Goal: Task Accomplishment & Management: Use online tool/utility

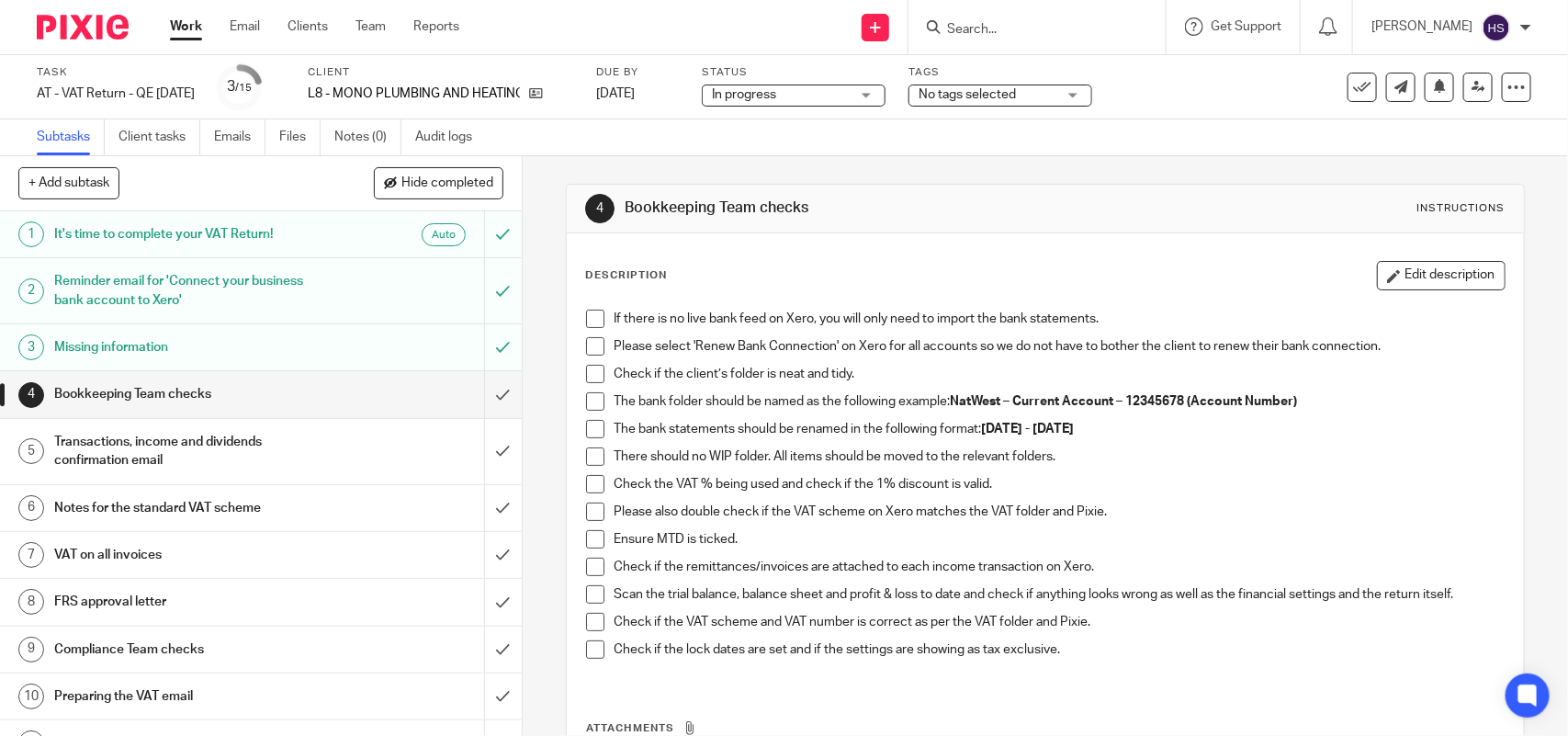
click at [1049, 19] on form at bounding box center [1043, 27] width 196 height 23
click at [1044, 28] on input "Search" at bounding box center [1028, 30] width 165 height 17
type input "M29"
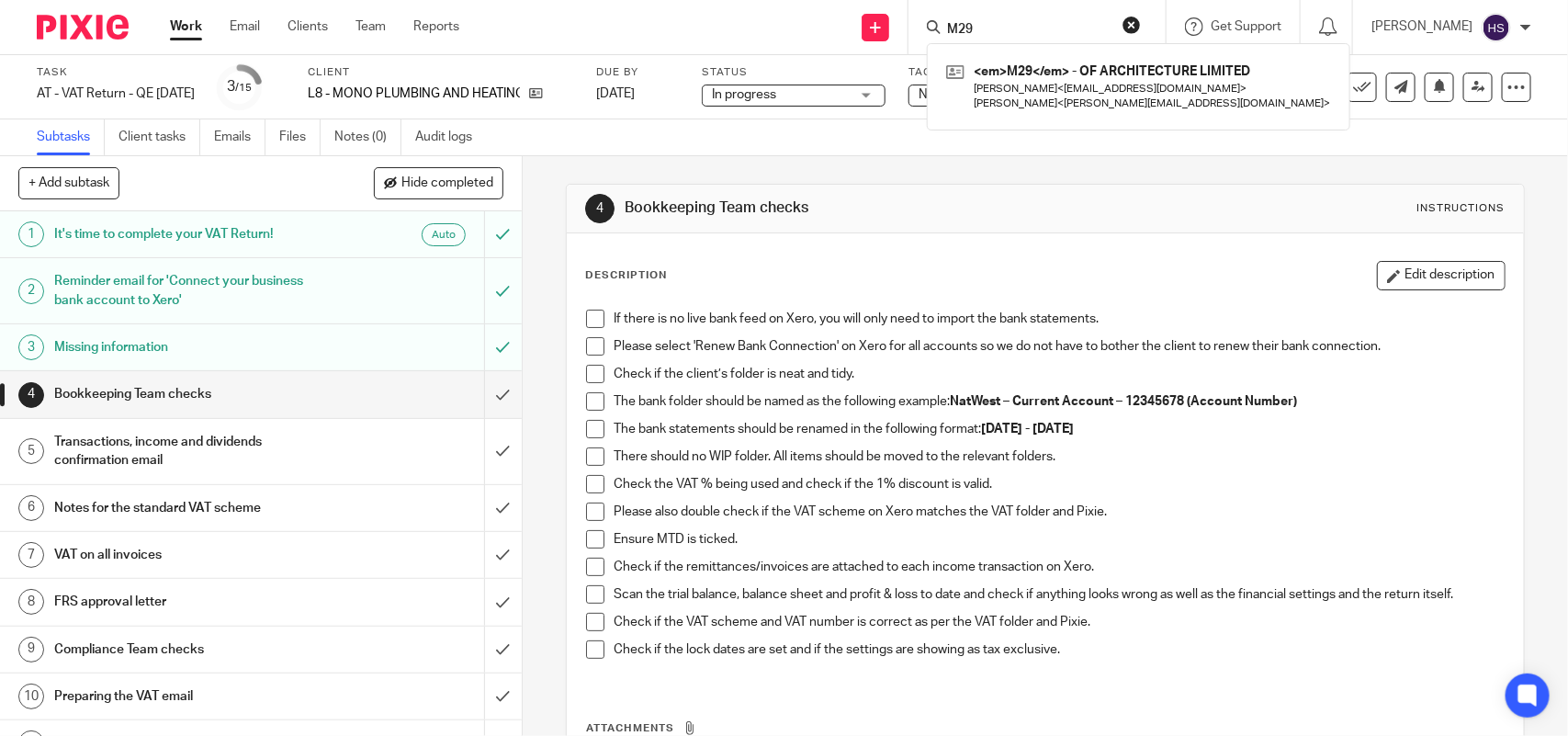
click at [586, 319] on span at bounding box center [596, 319] width 18 height 18
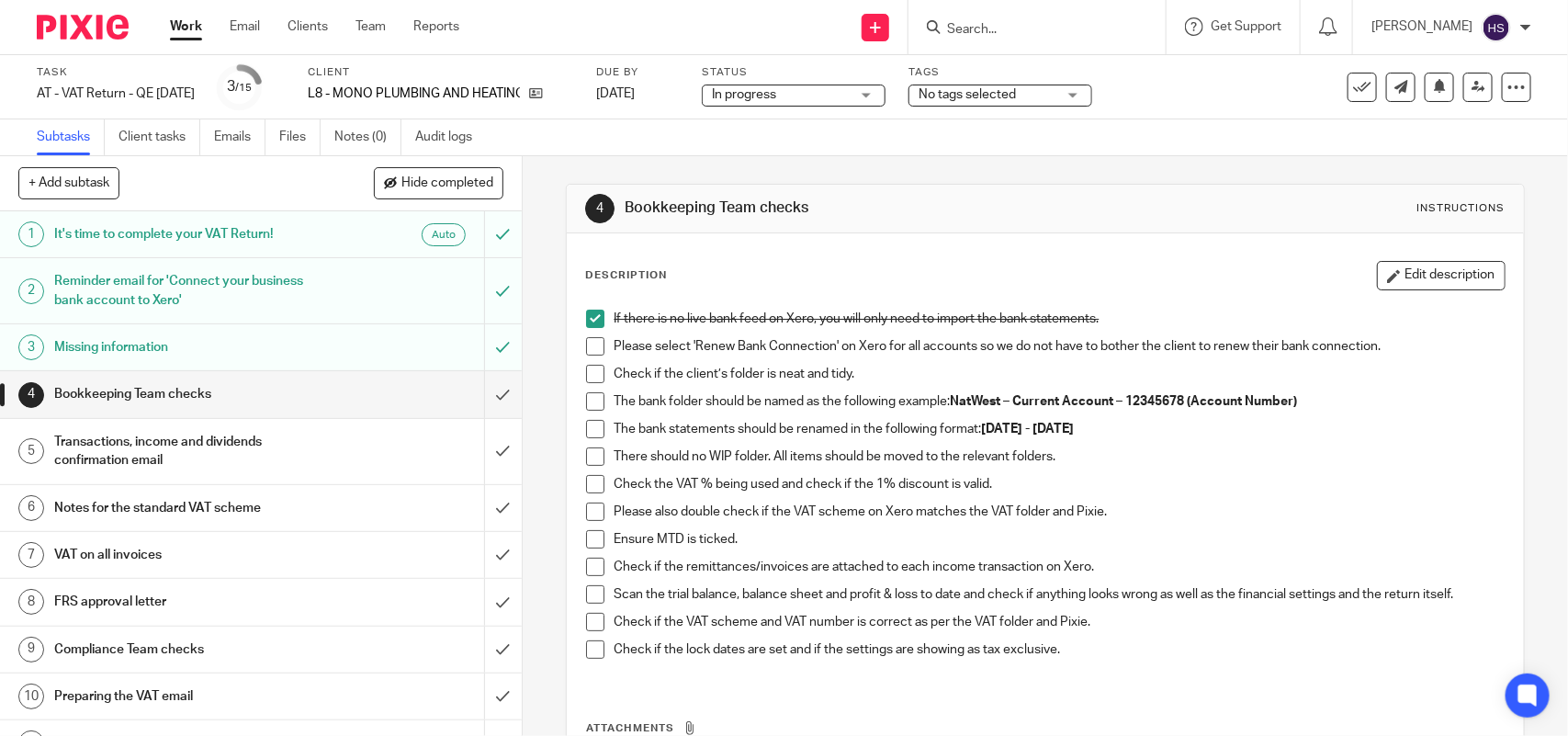
click at [594, 350] on span at bounding box center [596, 346] width 18 height 18
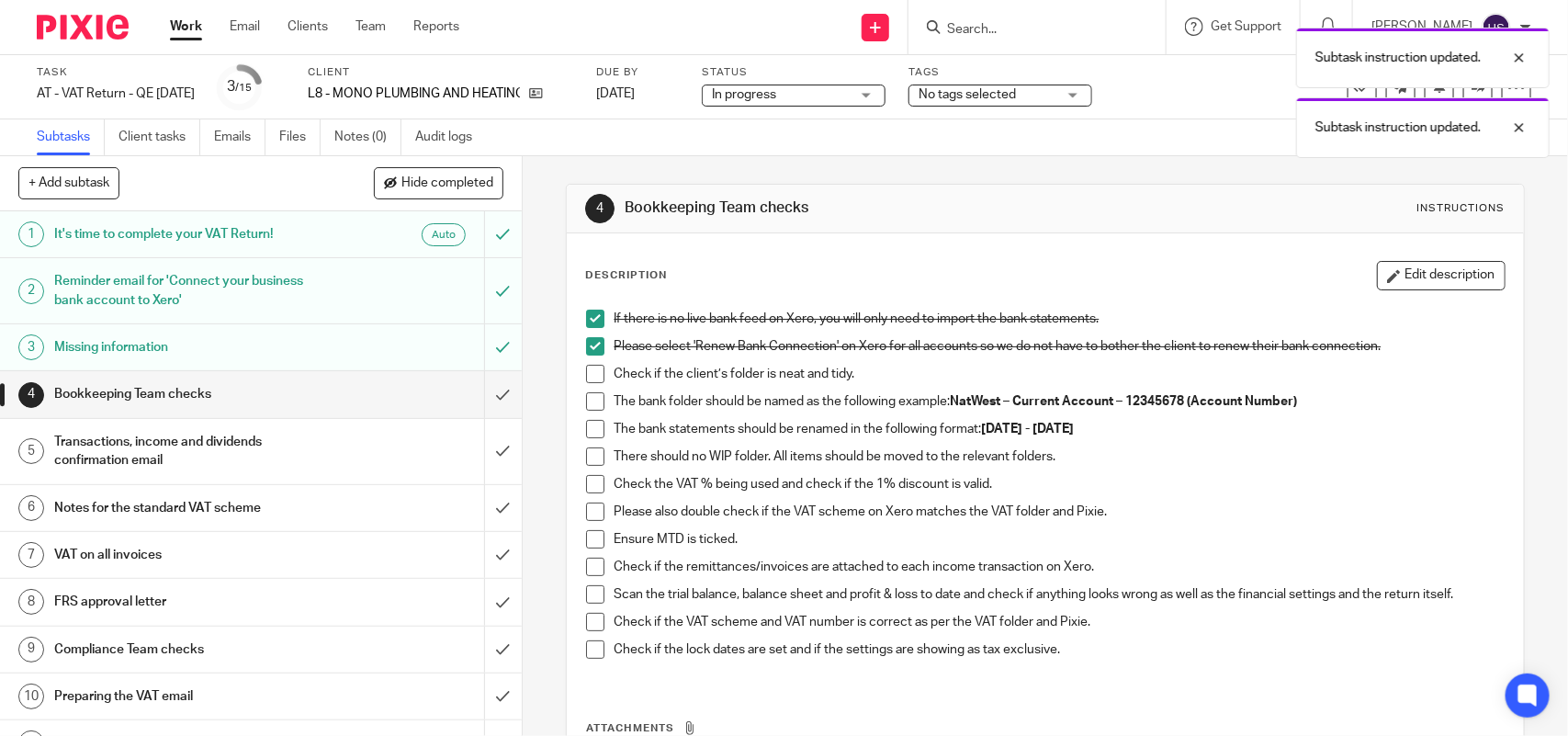
click at [591, 368] on span at bounding box center [596, 374] width 18 height 18
click at [588, 392] on li "Check if the client’s folder is neat and tidy." at bounding box center [1045, 379] width 918 height 28
drag, startPoint x: 585, startPoint y: 404, endPoint x: 588, endPoint y: 416, distance: 12.4
click at [586, 405] on span at bounding box center [596, 402] width 18 height 18
click at [588, 429] on span at bounding box center [596, 429] width 18 height 18
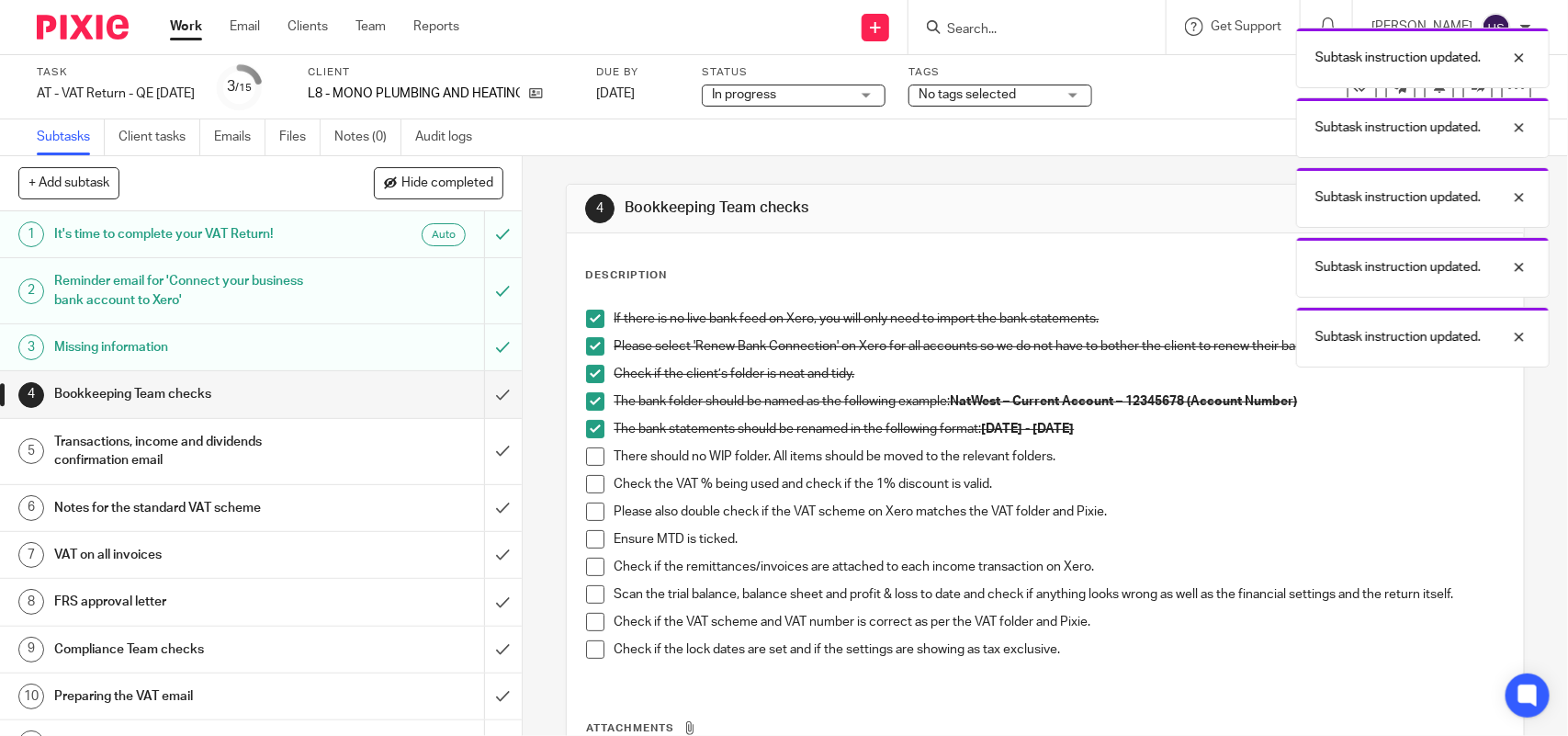
click at [588, 449] on span at bounding box center [596, 457] width 18 height 18
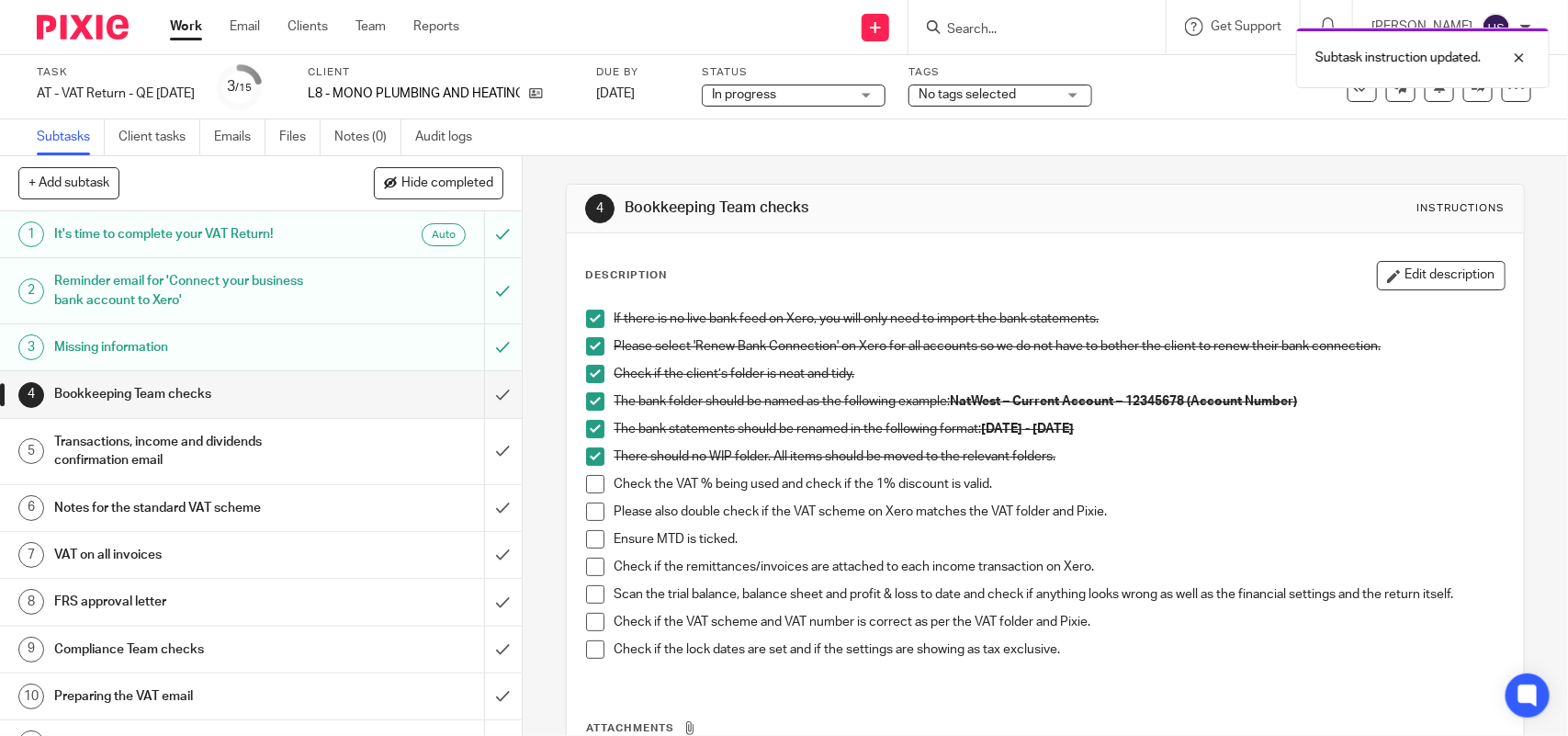
click at [591, 485] on span at bounding box center [596, 484] width 18 height 18
click at [586, 515] on span at bounding box center [596, 512] width 18 height 18
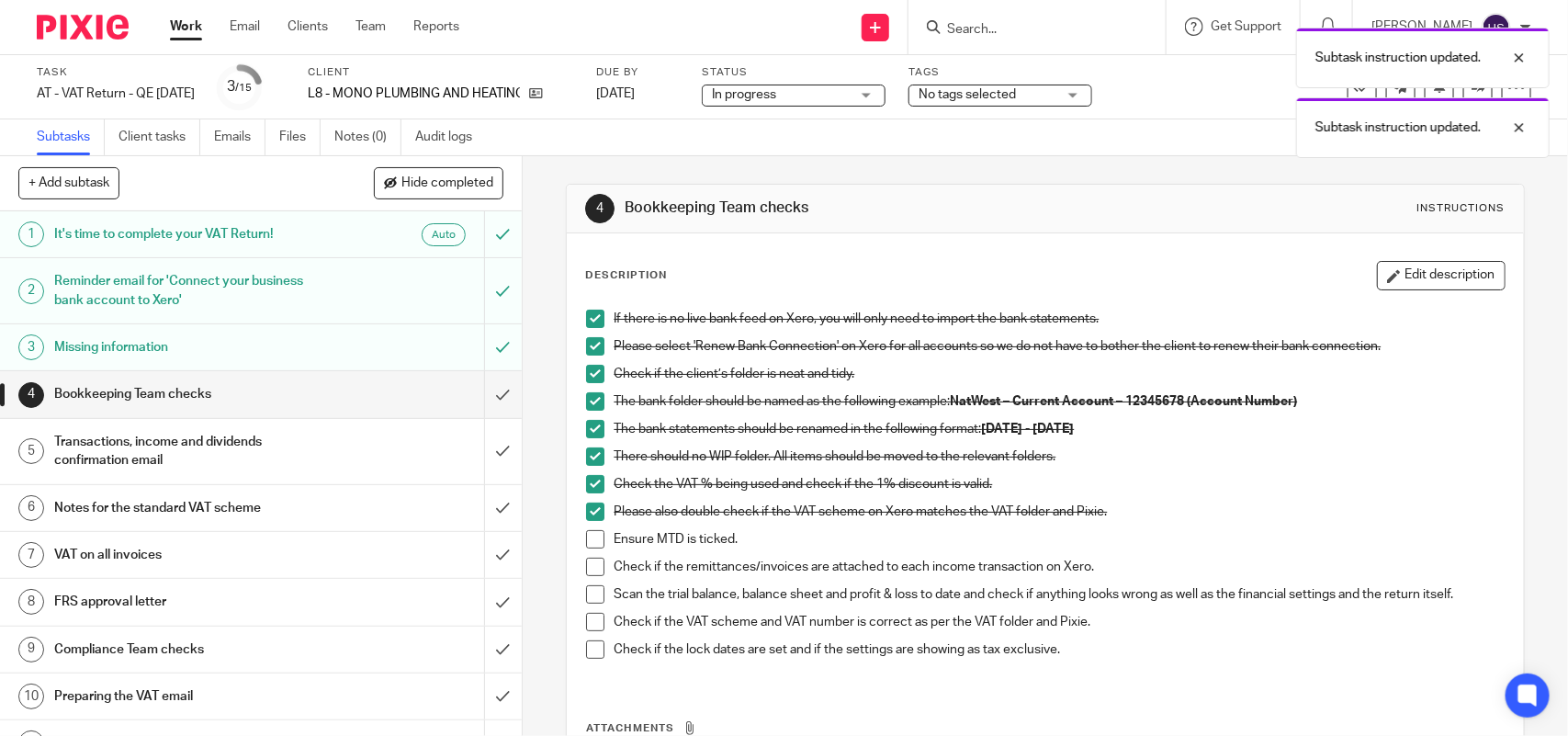
click at [586, 543] on span at bounding box center [596, 539] width 18 height 18
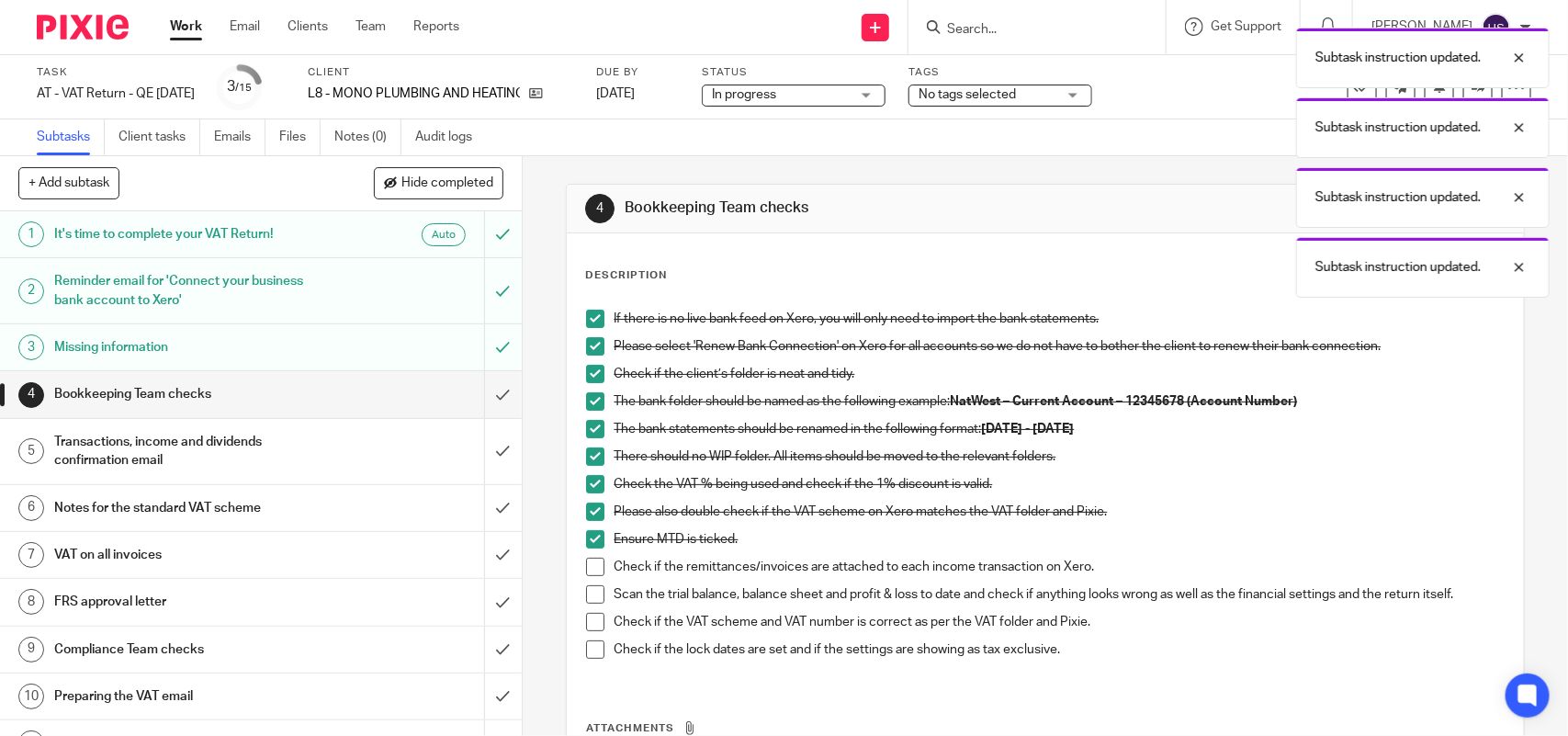
click at [577, 565] on div "If there is no live bank feed on Xero, you will only need to import the bank st…" at bounding box center [1045, 490] width 936 height 381
click at [591, 571] on span at bounding box center [596, 567] width 18 height 18
click at [586, 591] on span at bounding box center [596, 595] width 18 height 18
click at [586, 609] on li "Scan the trial balance, balance sheet and profit & loss to date and check if an…" at bounding box center [1045, 599] width 918 height 28
click at [586, 622] on span at bounding box center [596, 622] width 18 height 18
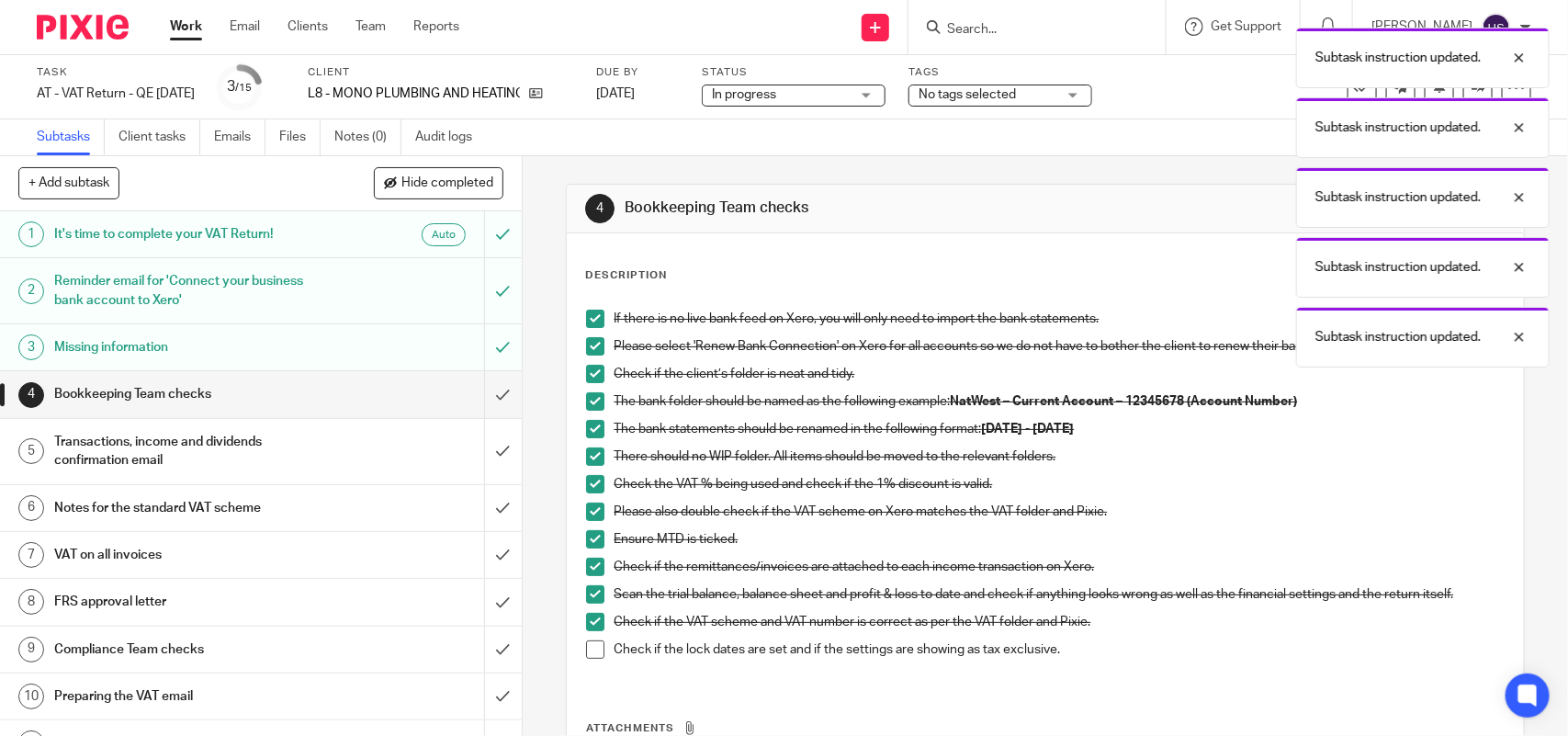
click at [590, 648] on span at bounding box center [596, 650] width 18 height 18
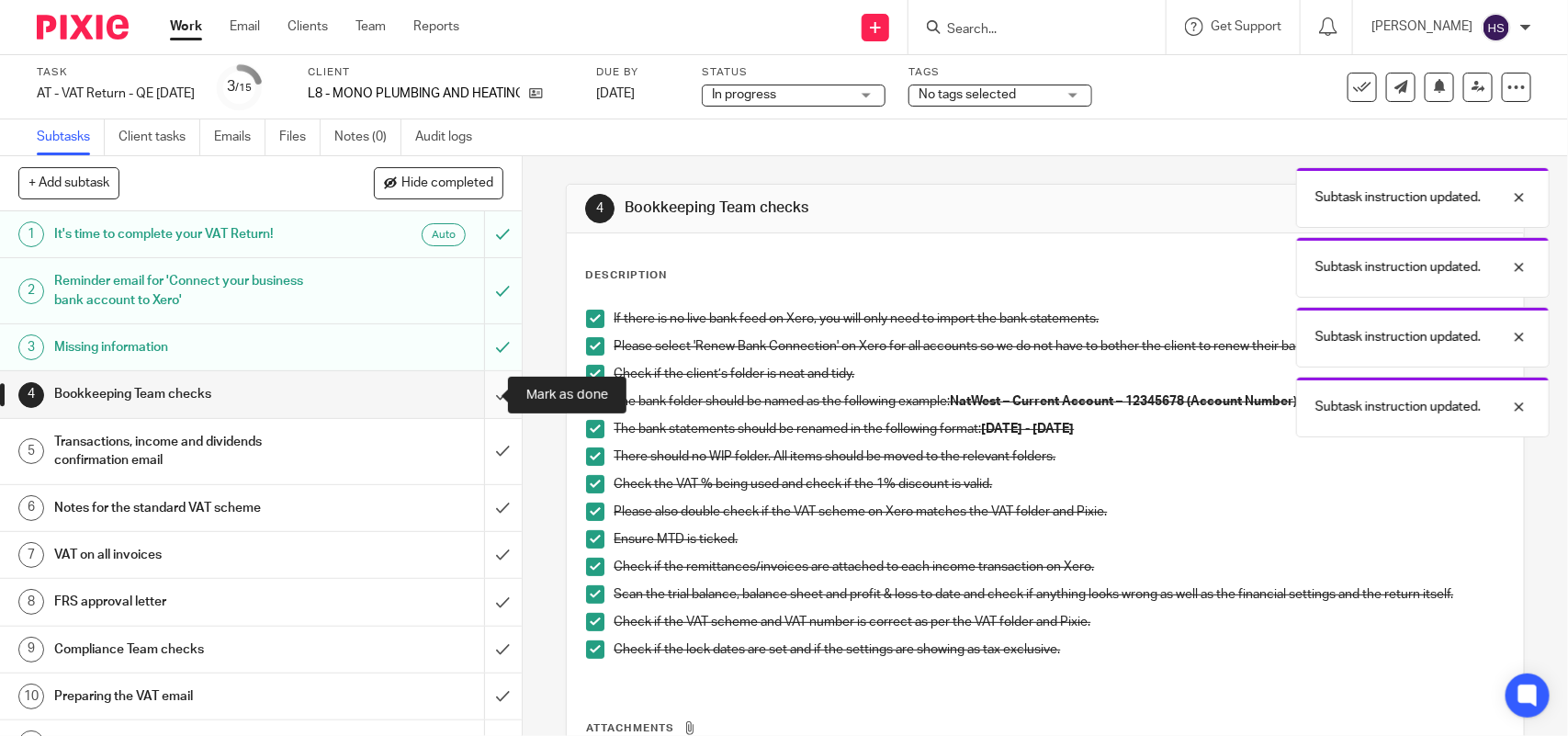
click at [479, 392] on input "submit" at bounding box center [260, 394] width 522 height 46
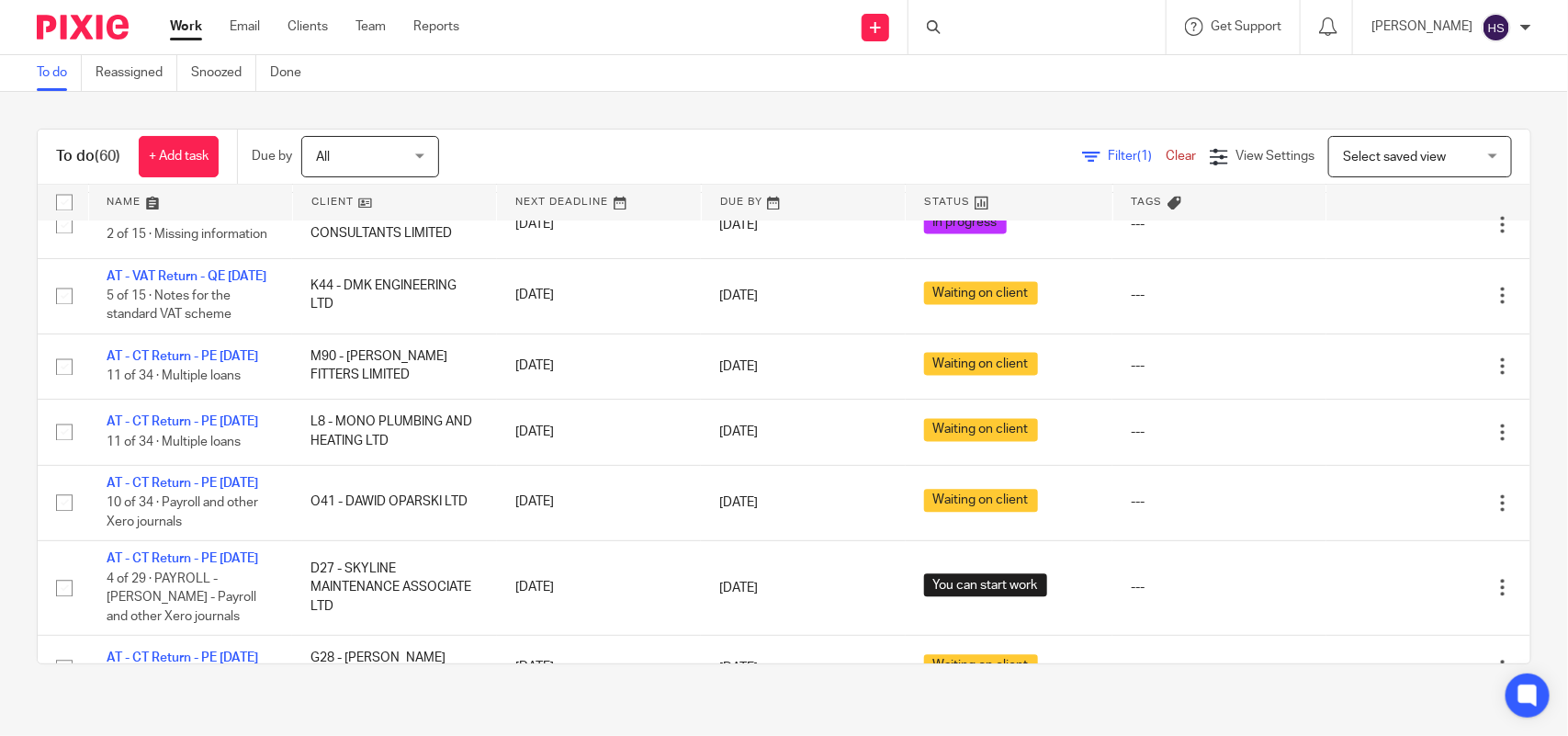
scroll to position [719, 0]
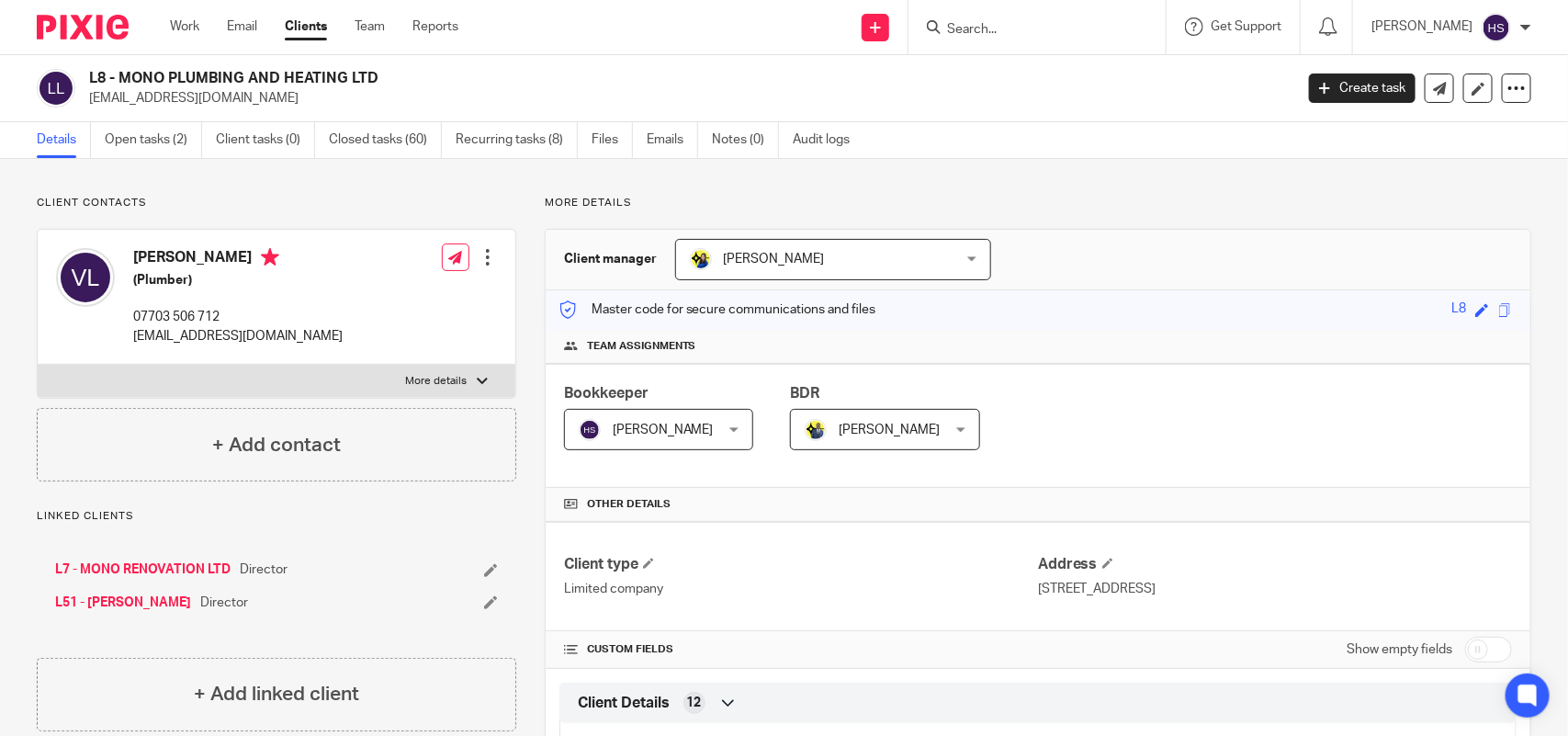
drag, startPoint x: 387, startPoint y: 464, endPoint x: 409, endPoint y: 72, distance: 392.6
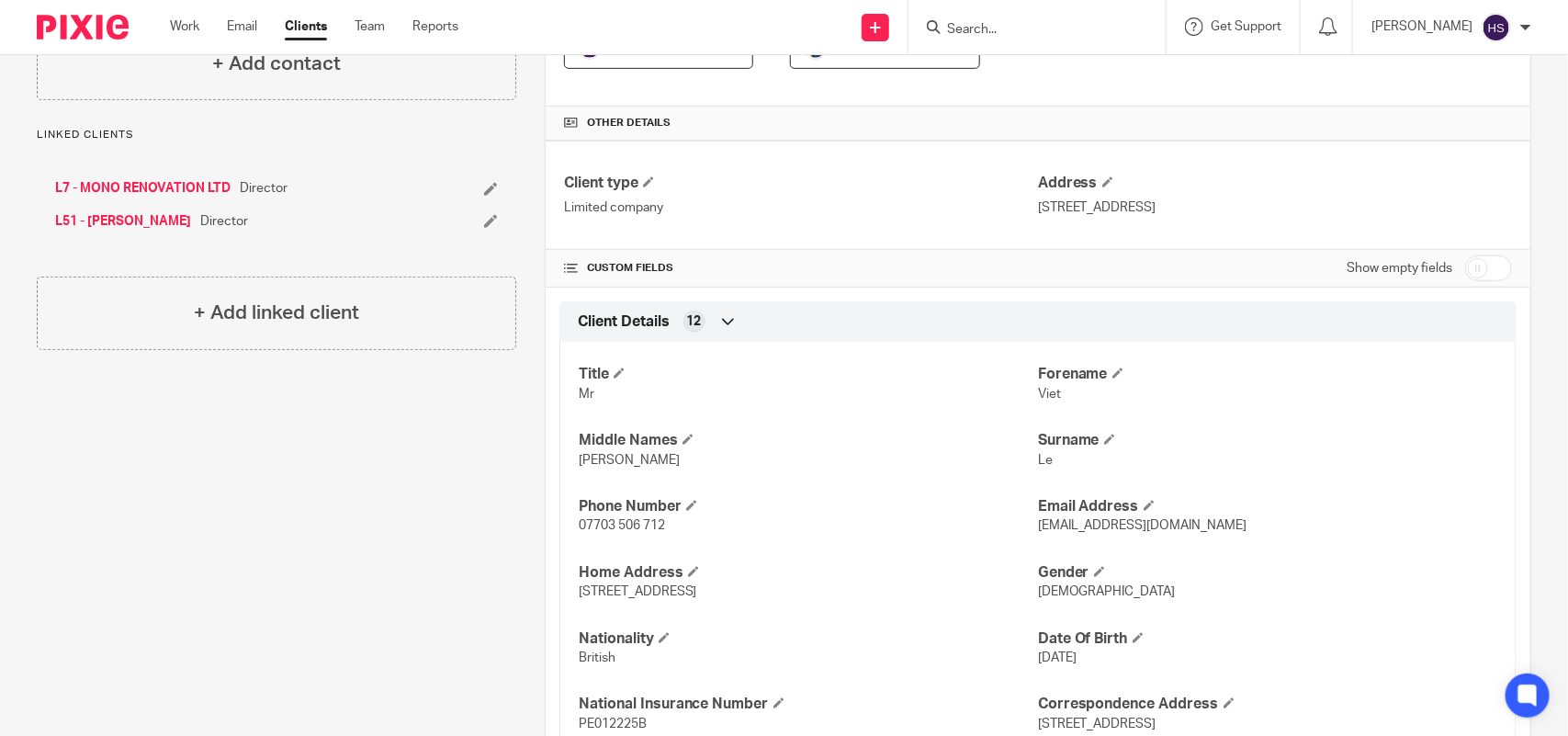
scroll to position [459, 0]
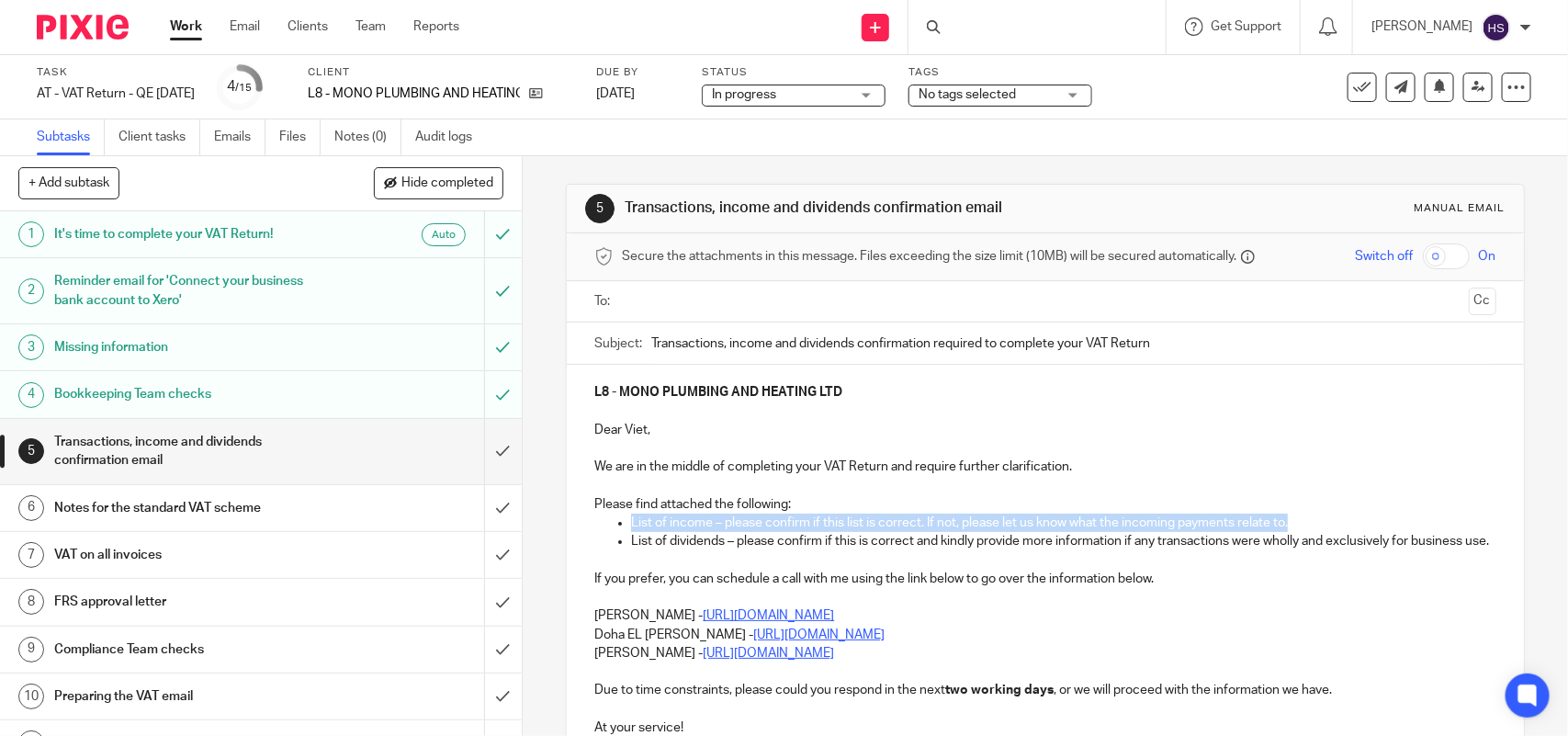
drag, startPoint x: 1297, startPoint y: 521, endPoint x: 619, endPoint y: 529, distance: 678.0
click at [619, 529] on ul "List of income – please confirm if this list is correct. If not, please let us …" at bounding box center [1045, 523] width 901 height 18
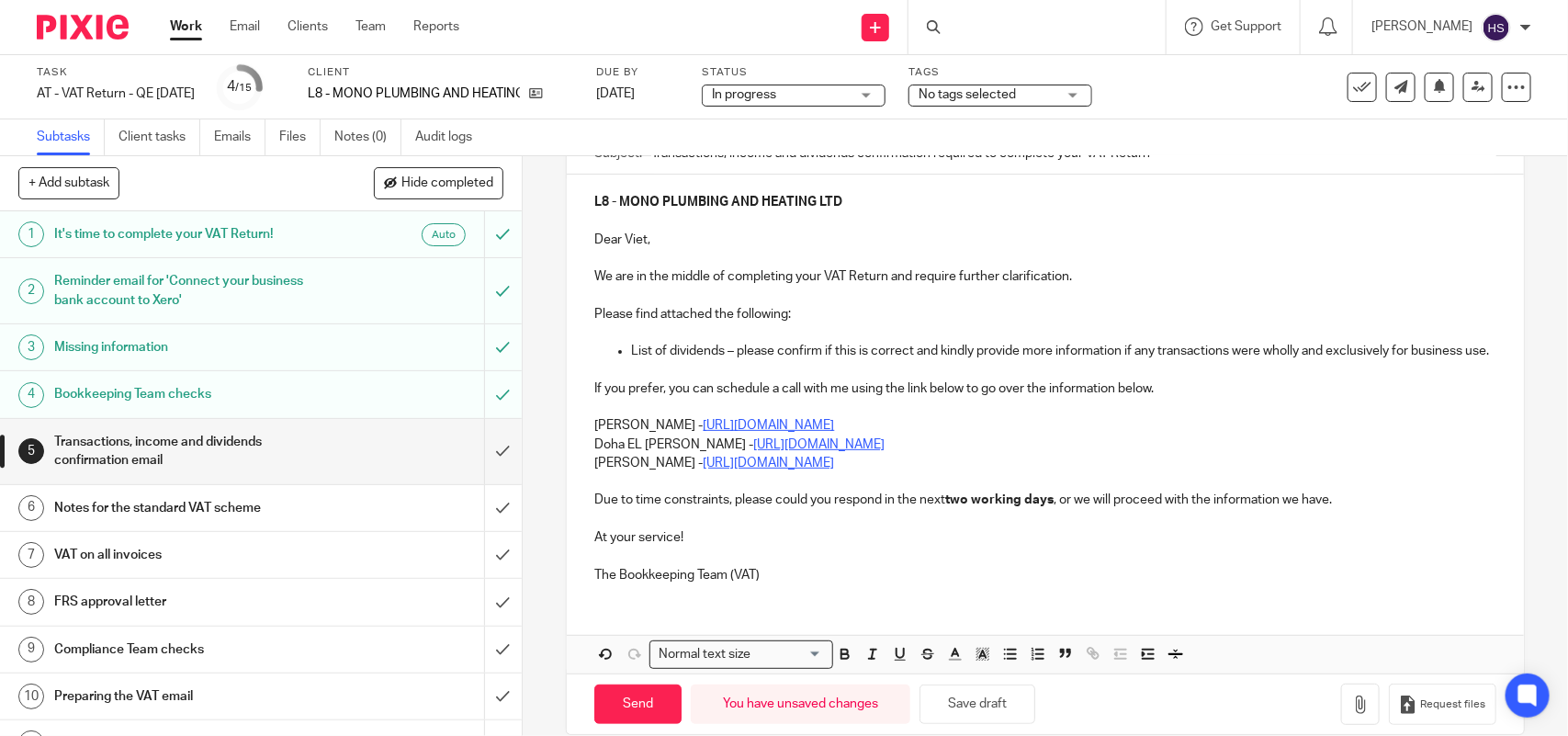
scroll to position [191, 0]
drag, startPoint x: 586, startPoint y: 440, endPoint x: 970, endPoint y: 458, distance: 384.4
click at [970, 458] on div "L8 - MONO PLUMBING AND HEATING LTD Dear Viet, We are in the middle of completin…" at bounding box center [1045, 385] width 957 height 424
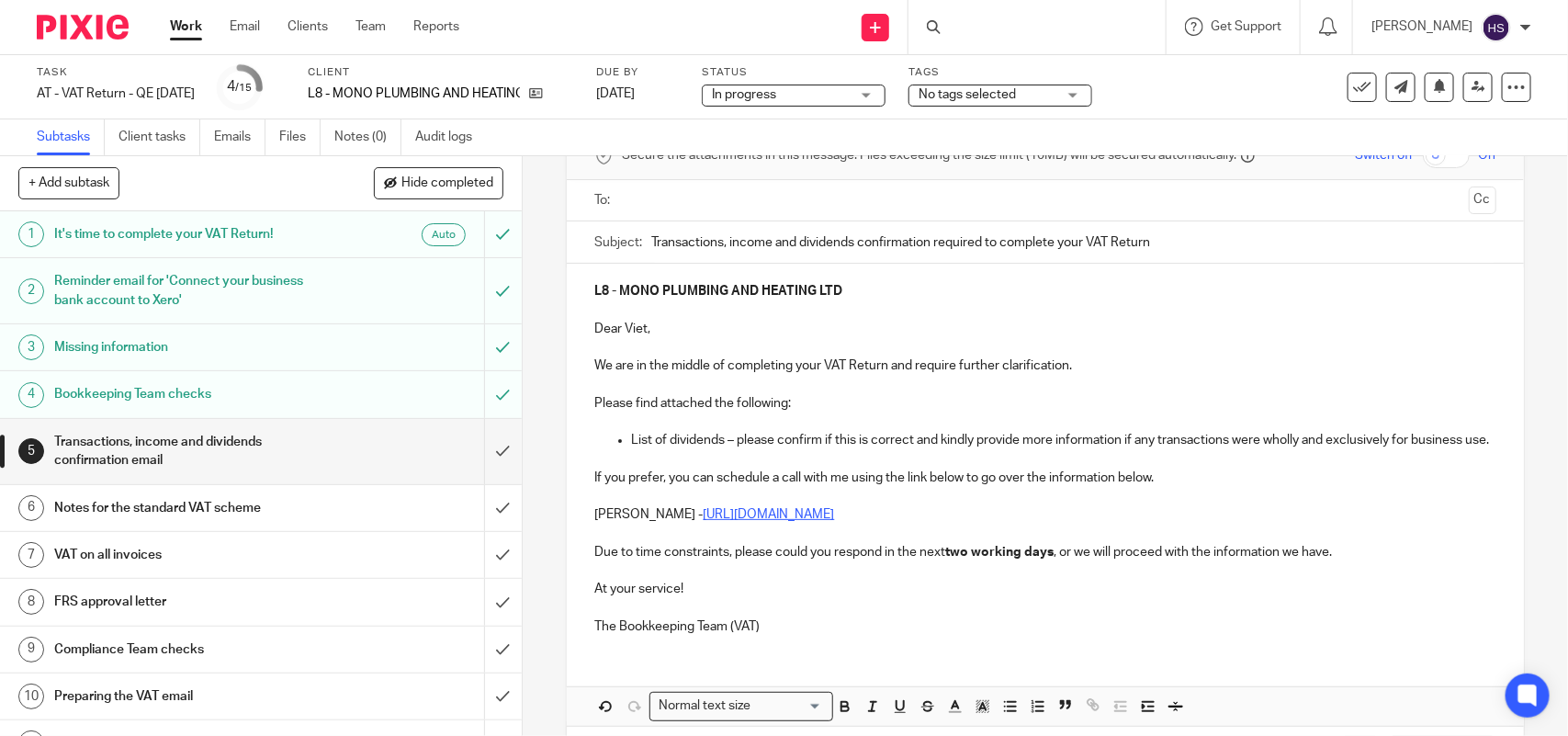
scroll to position [200, 0]
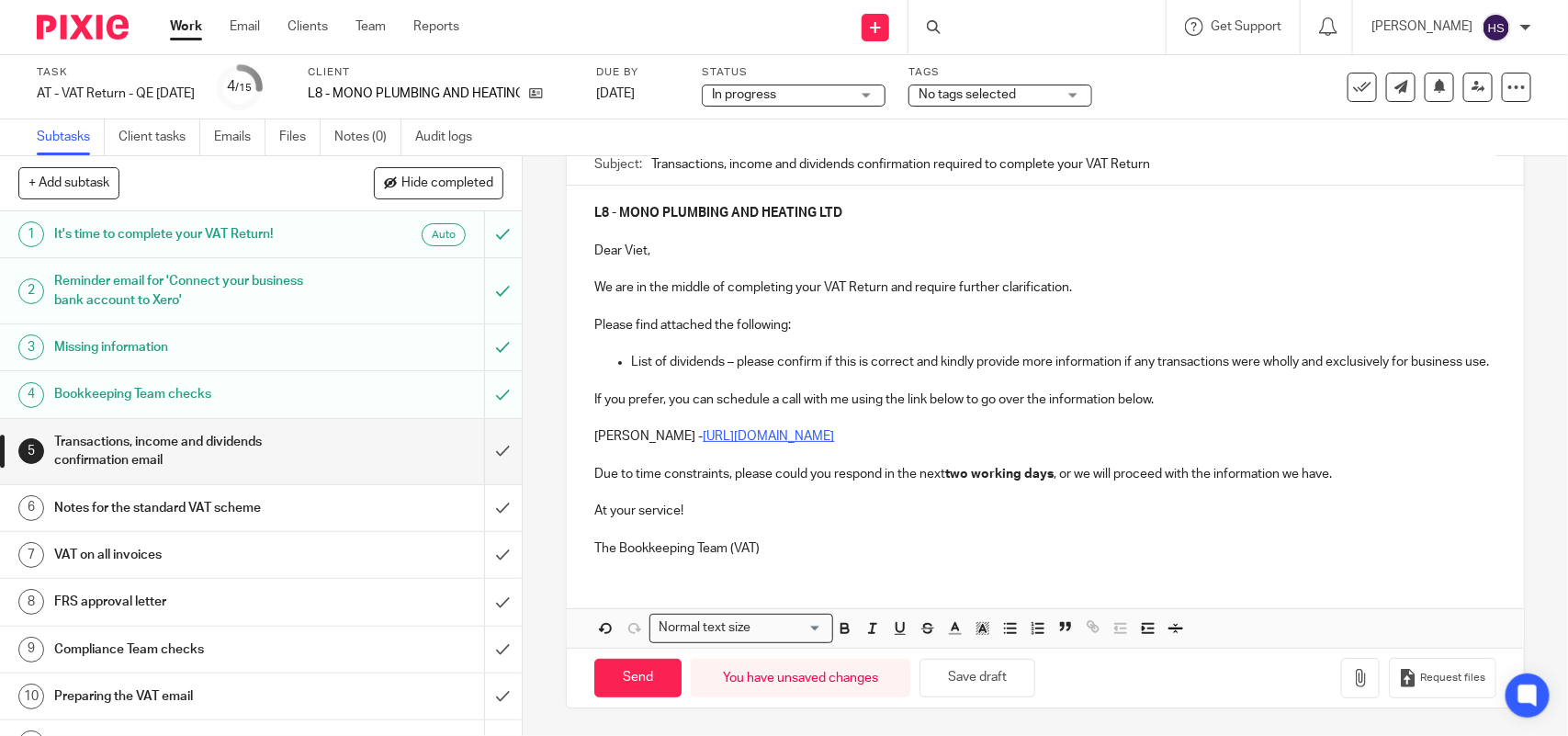
click at [857, 551] on p "The Bookkeeping Team (VAT)" at bounding box center [1045, 549] width 901 height 18
click at [989, 678] on button "Save draft" at bounding box center [977, 678] width 115 height 40
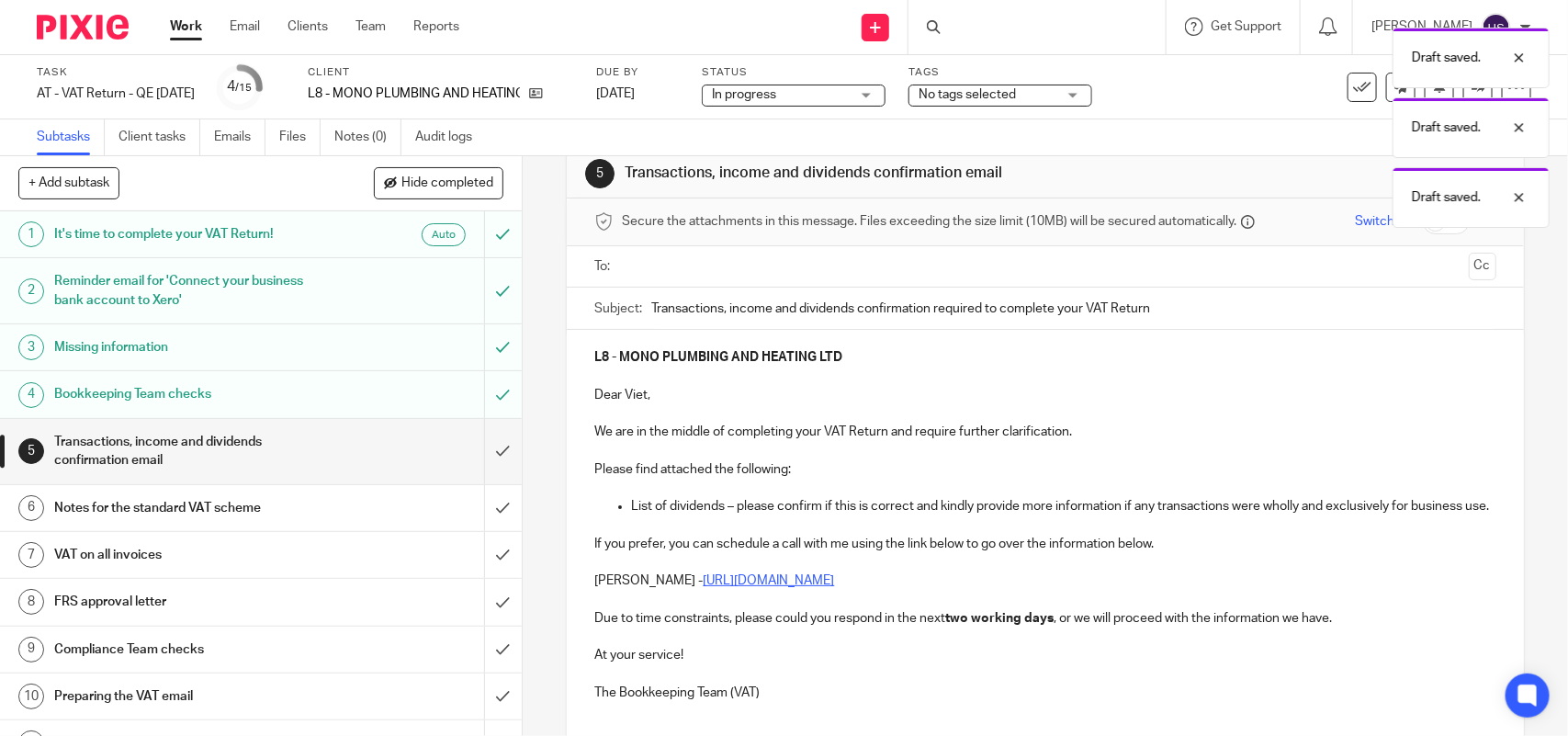
scroll to position [0, 0]
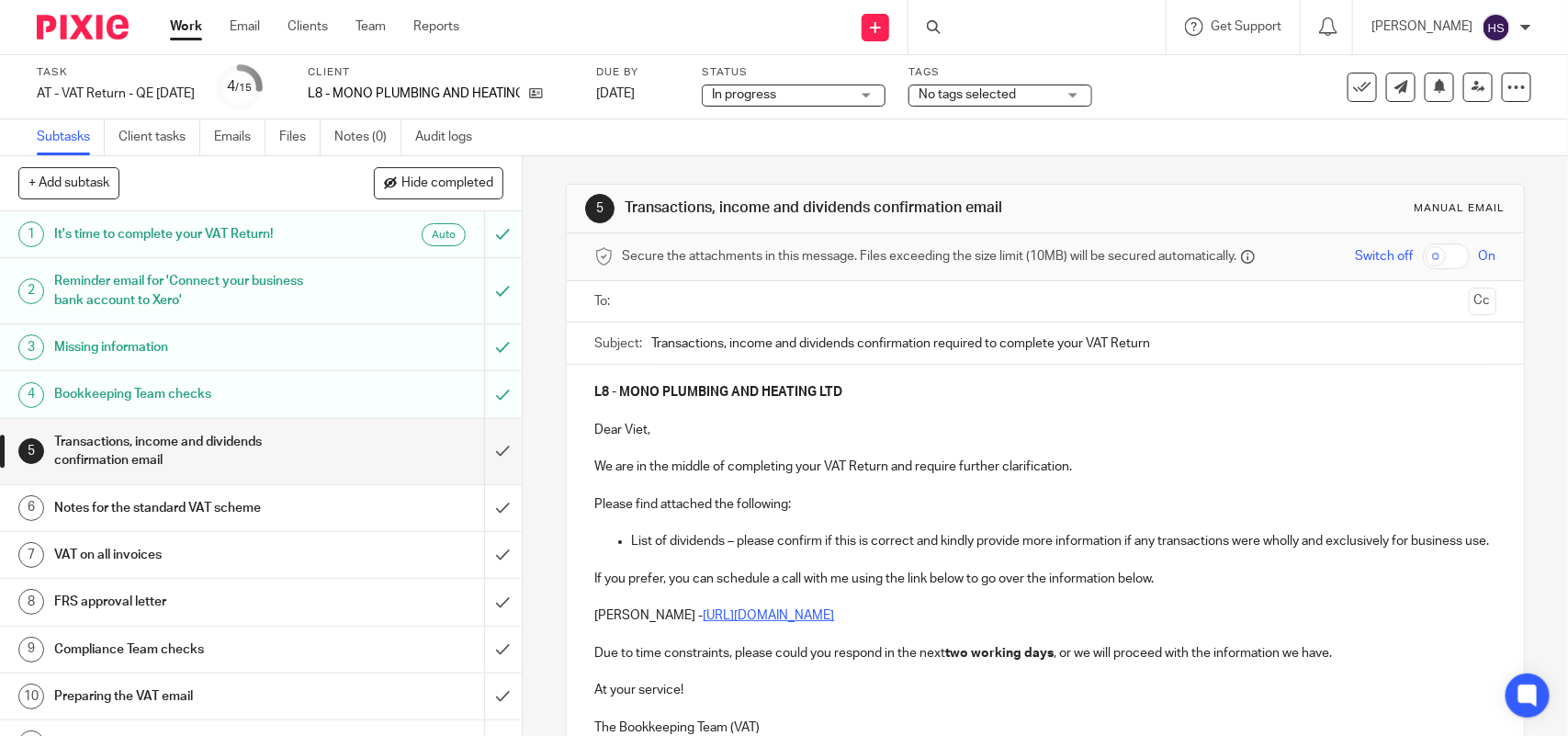
click at [733, 19] on div "Send new email Create task Add client Request signature Get Support Contact Sup…" at bounding box center [1027, 27] width 1081 height 54
